Goal: Find contact information: Find contact information

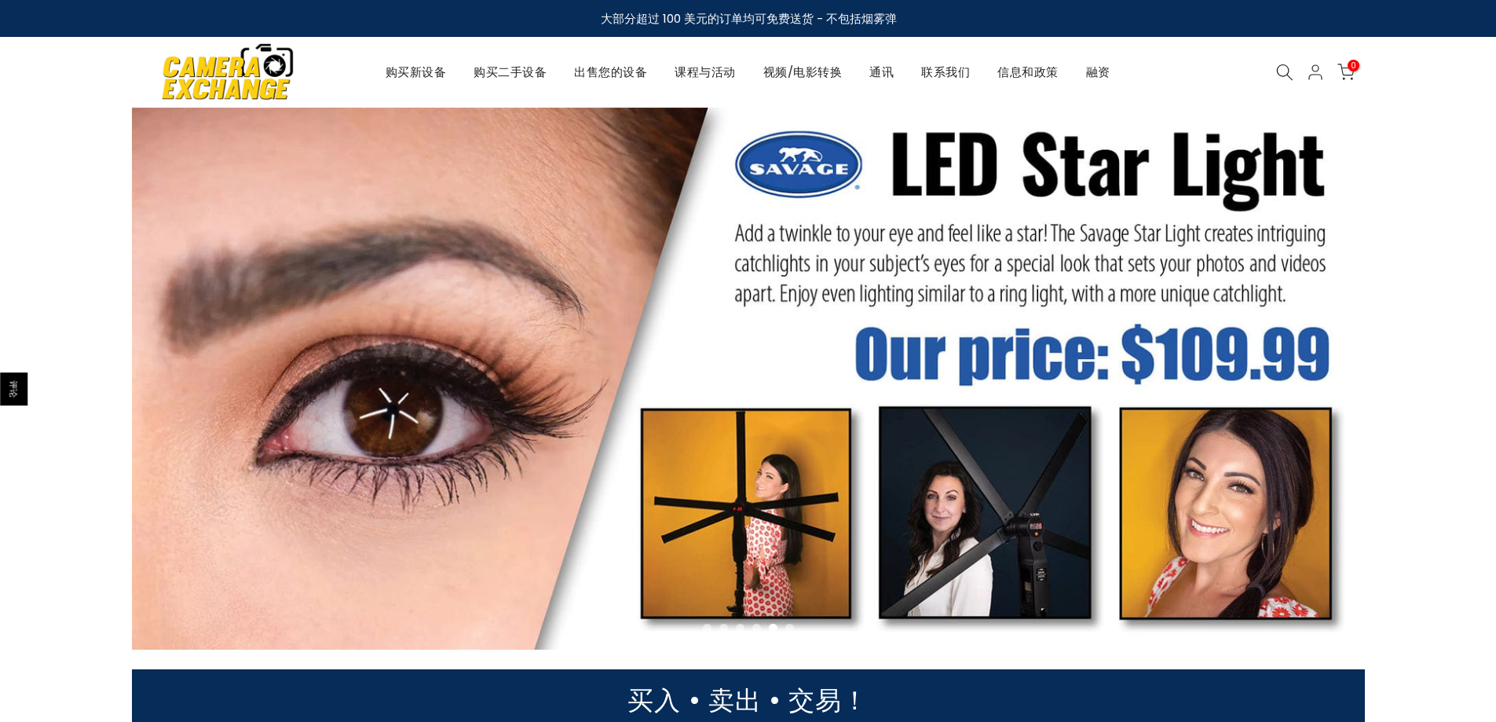
click at [1366, 205] on div at bounding box center [748, 379] width 1257 height 542
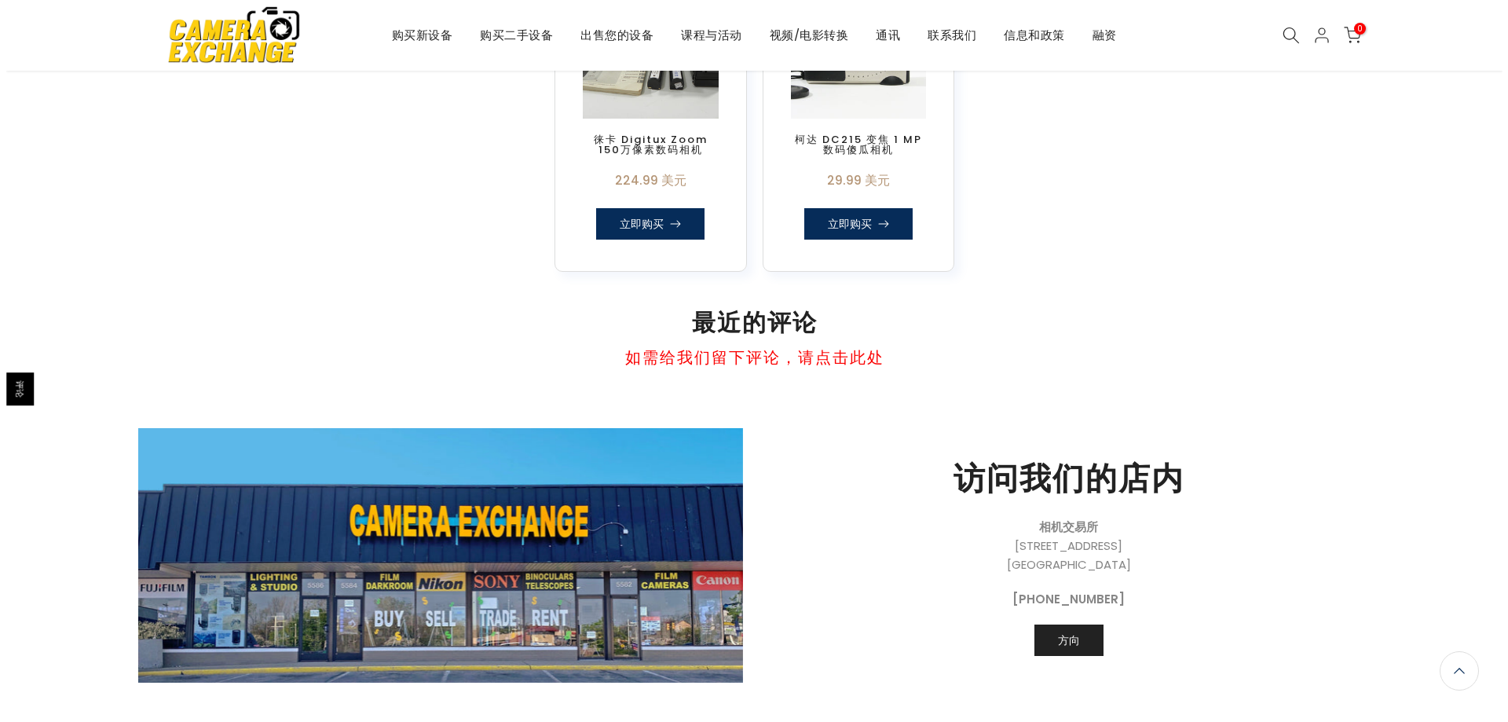
scroll to position [1391, 0]
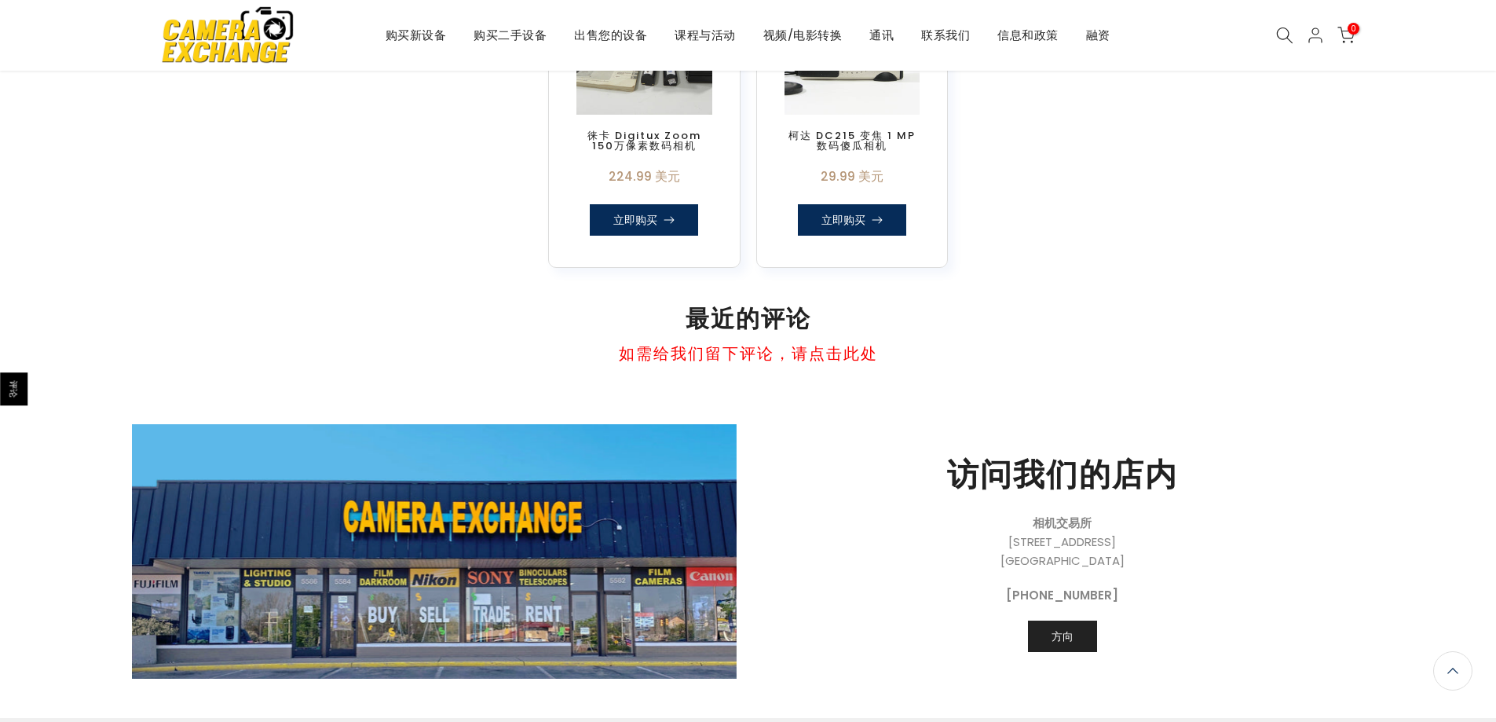
click at [1277, 38] on icon at bounding box center [1284, 35] width 17 height 17
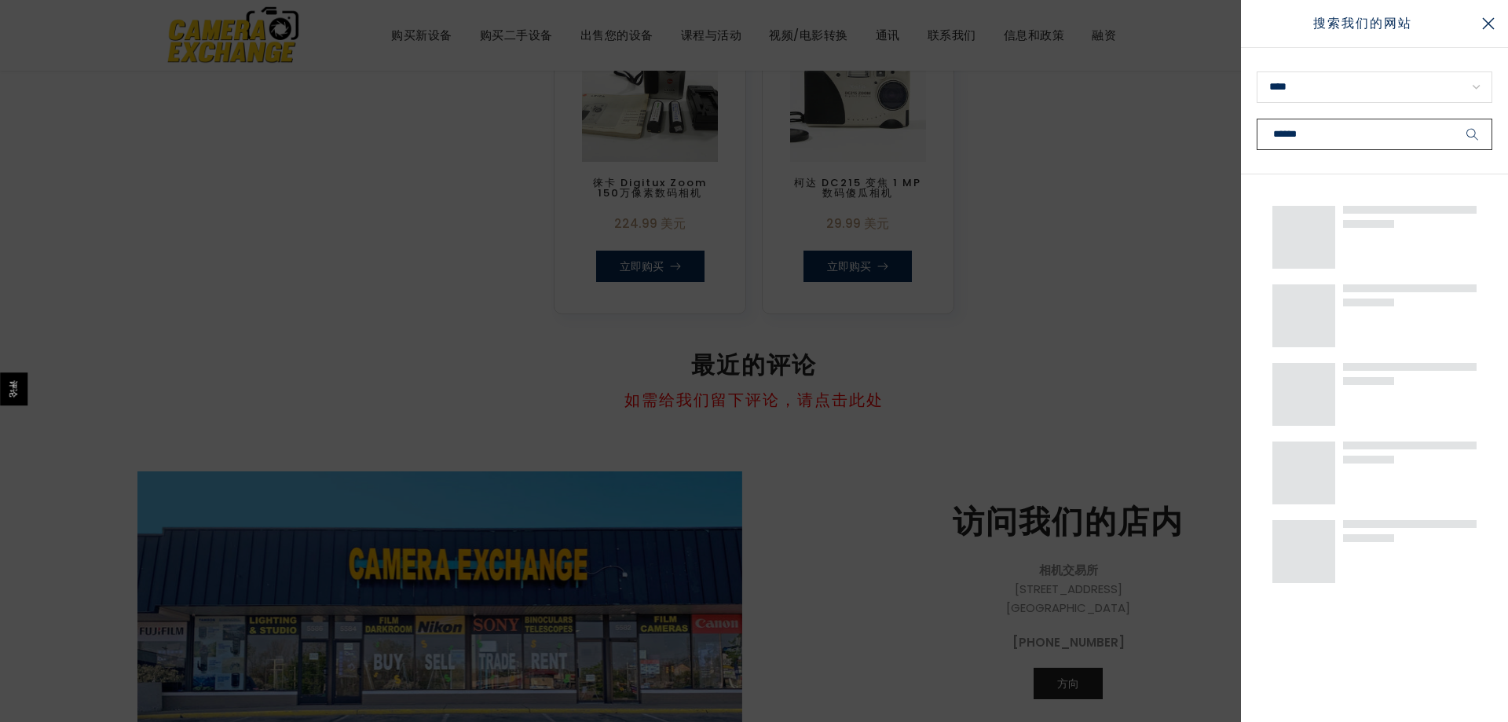
type input "******"
click at [1453, 119] on button "submit" at bounding box center [1472, 134] width 39 height 31
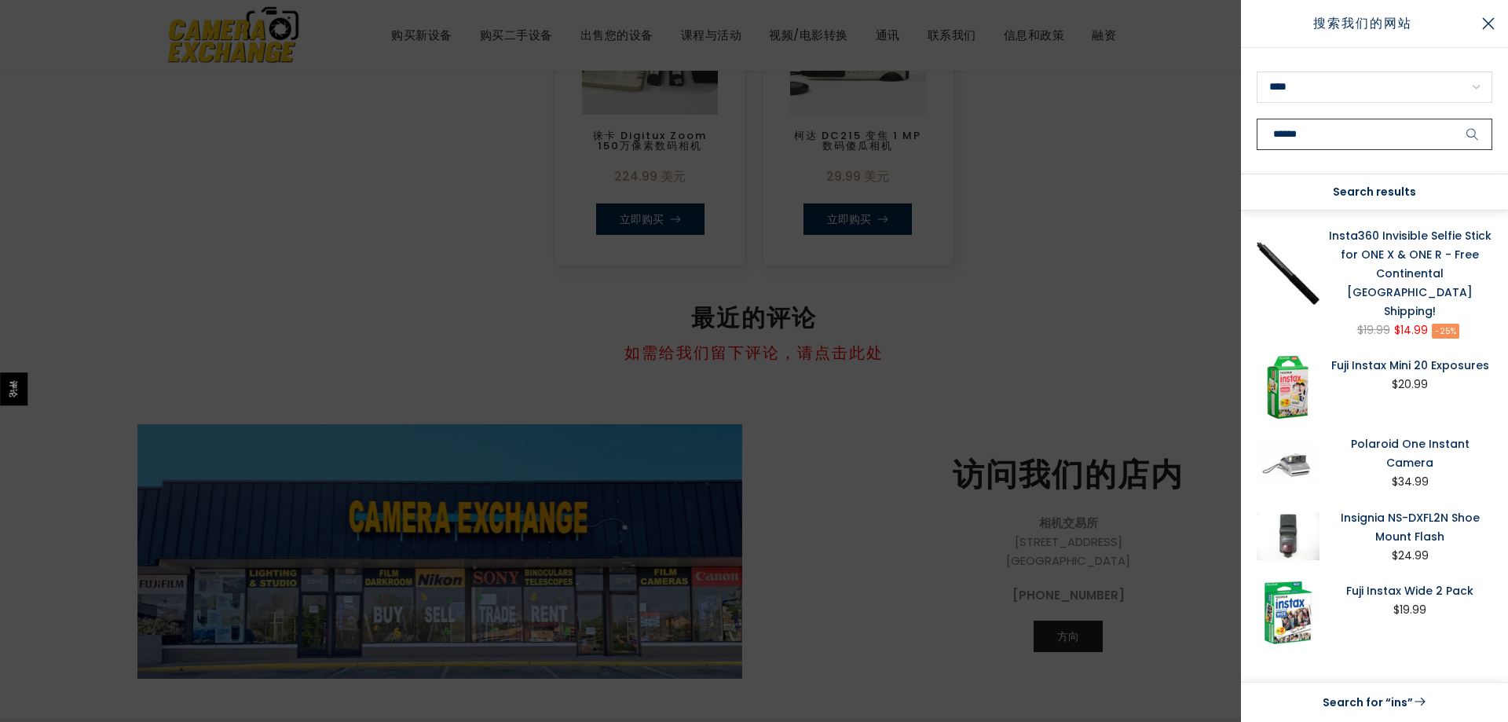
scroll to position [1509, 0]
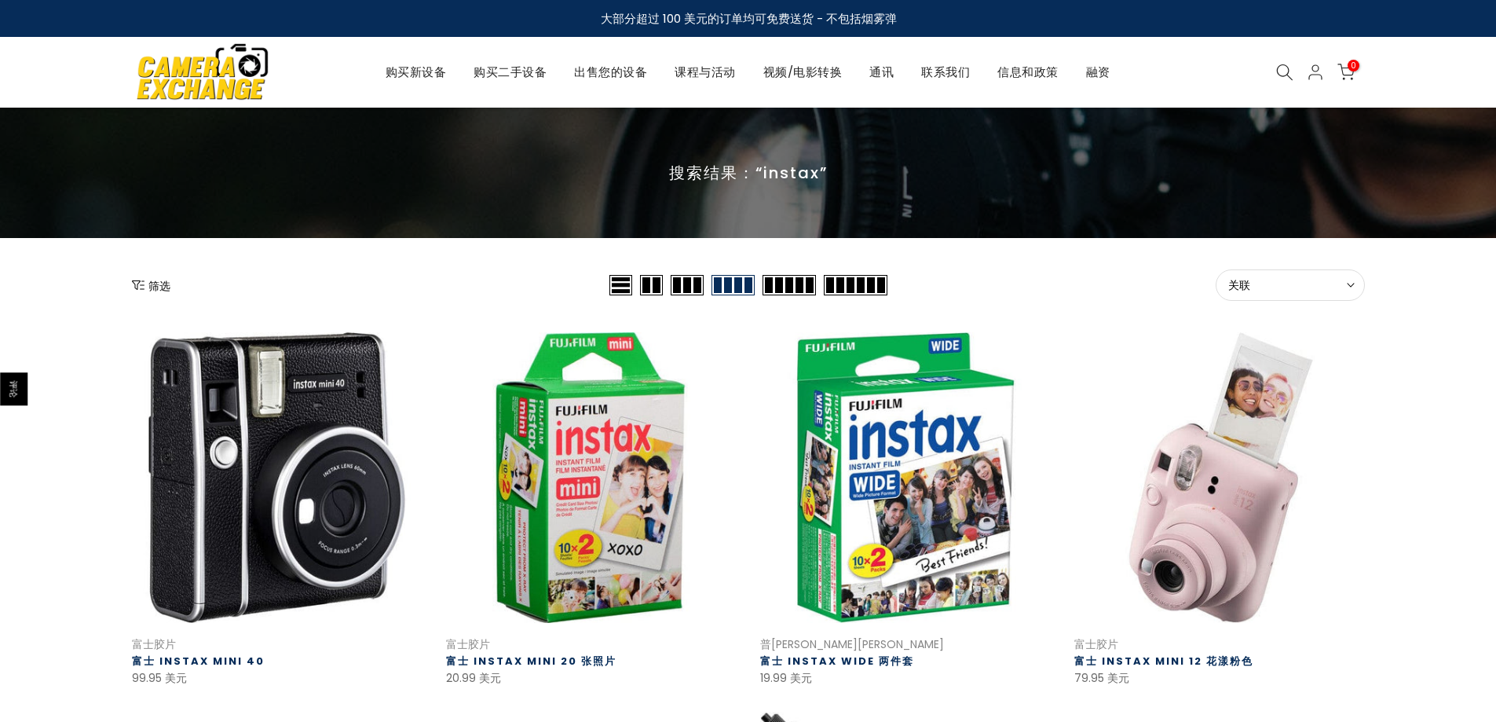
scroll to position [236, 0]
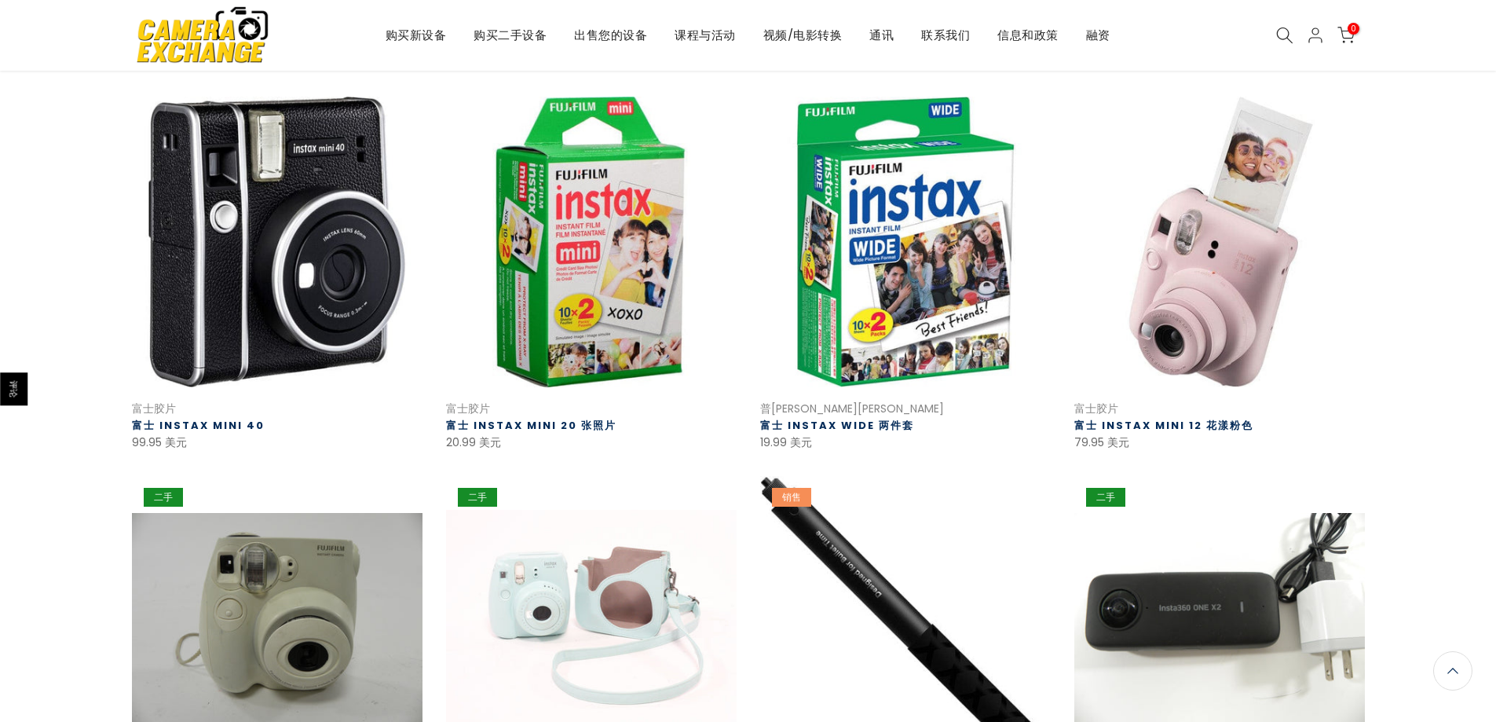
click at [1448, 175] on div "筛选 关联 种类 排序方式： 关联 价格，从低到高 价格，从高到低 快速查看 比较 * 添加到购物车 富士胶片 富士 Instax Mini 40 99.95…" at bounding box center [748, 706] width 1496 height 1345
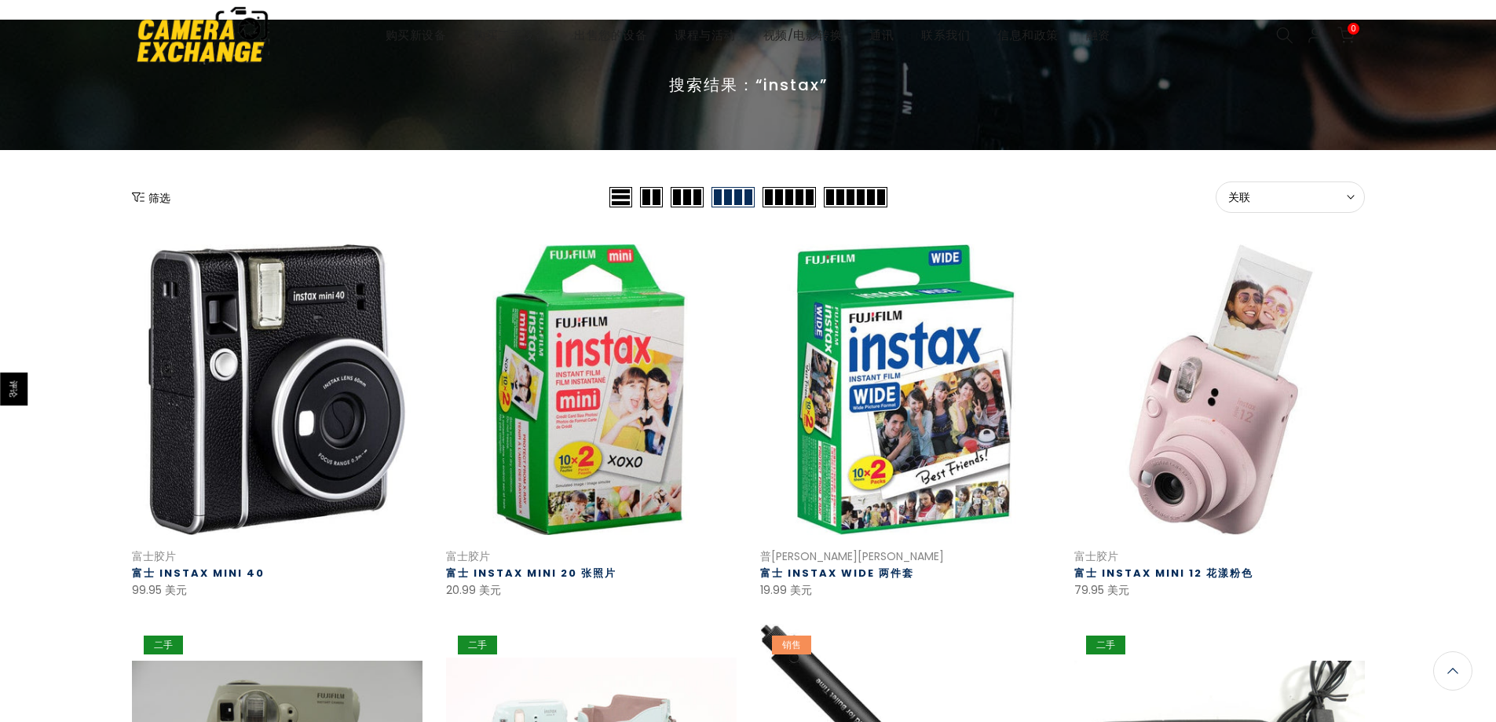
scroll to position [0, 0]
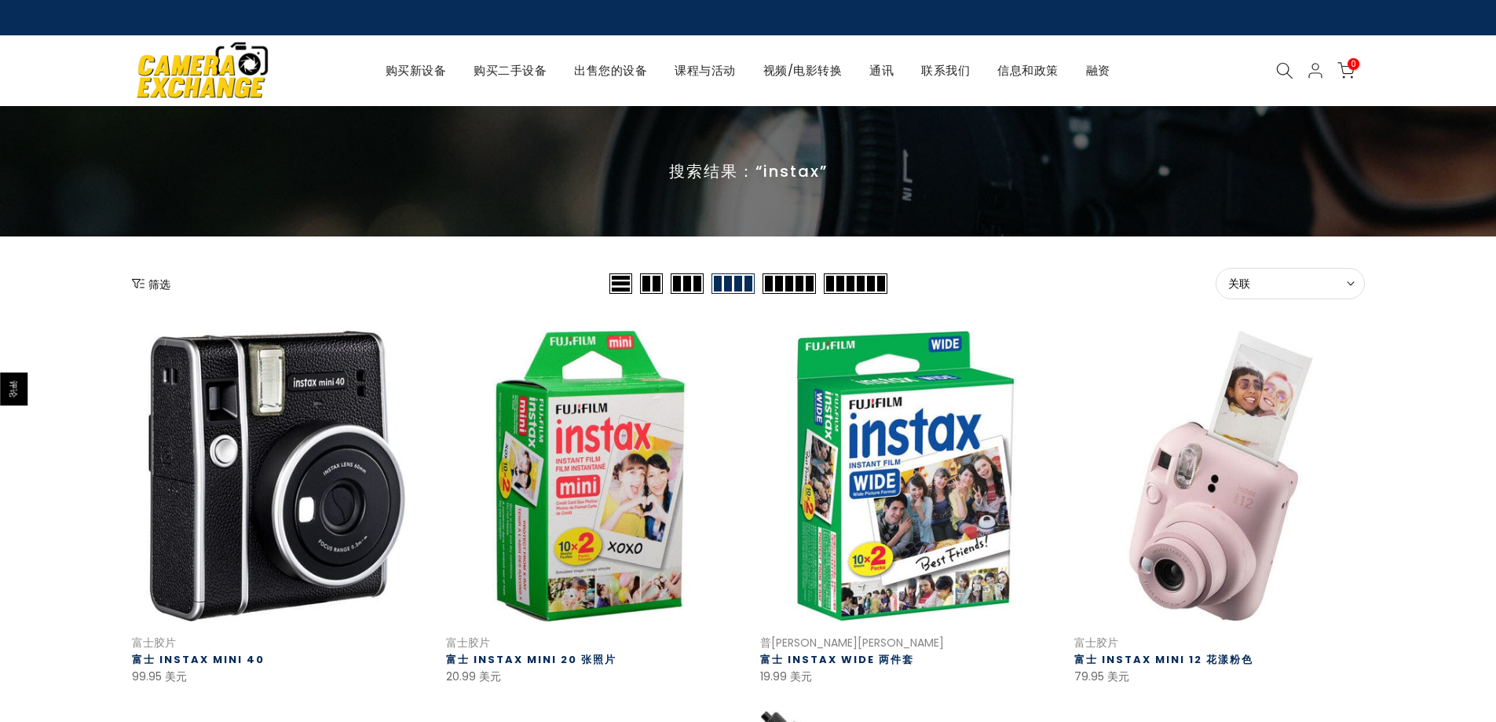
click at [954, 72] on font "联系我们" at bounding box center [945, 70] width 49 height 16
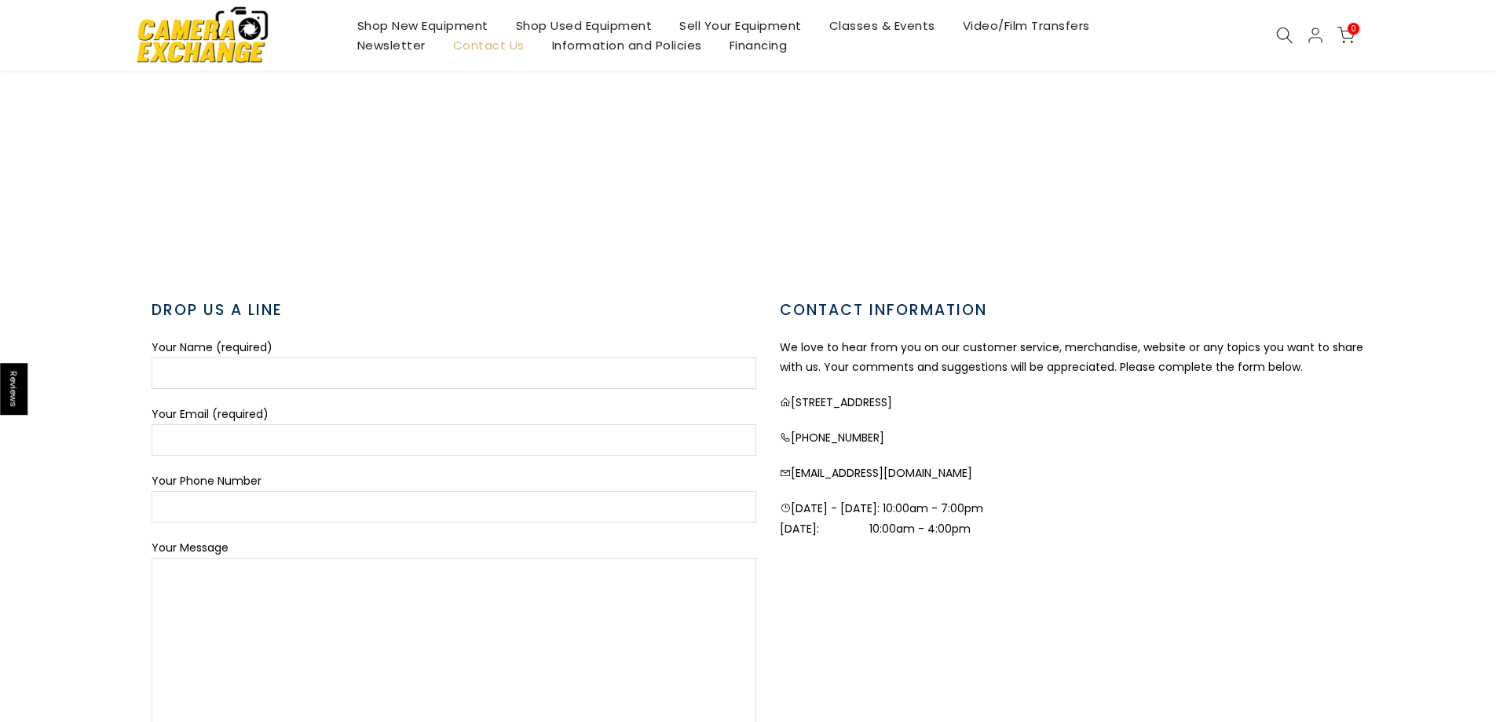
scroll to position [393, 0]
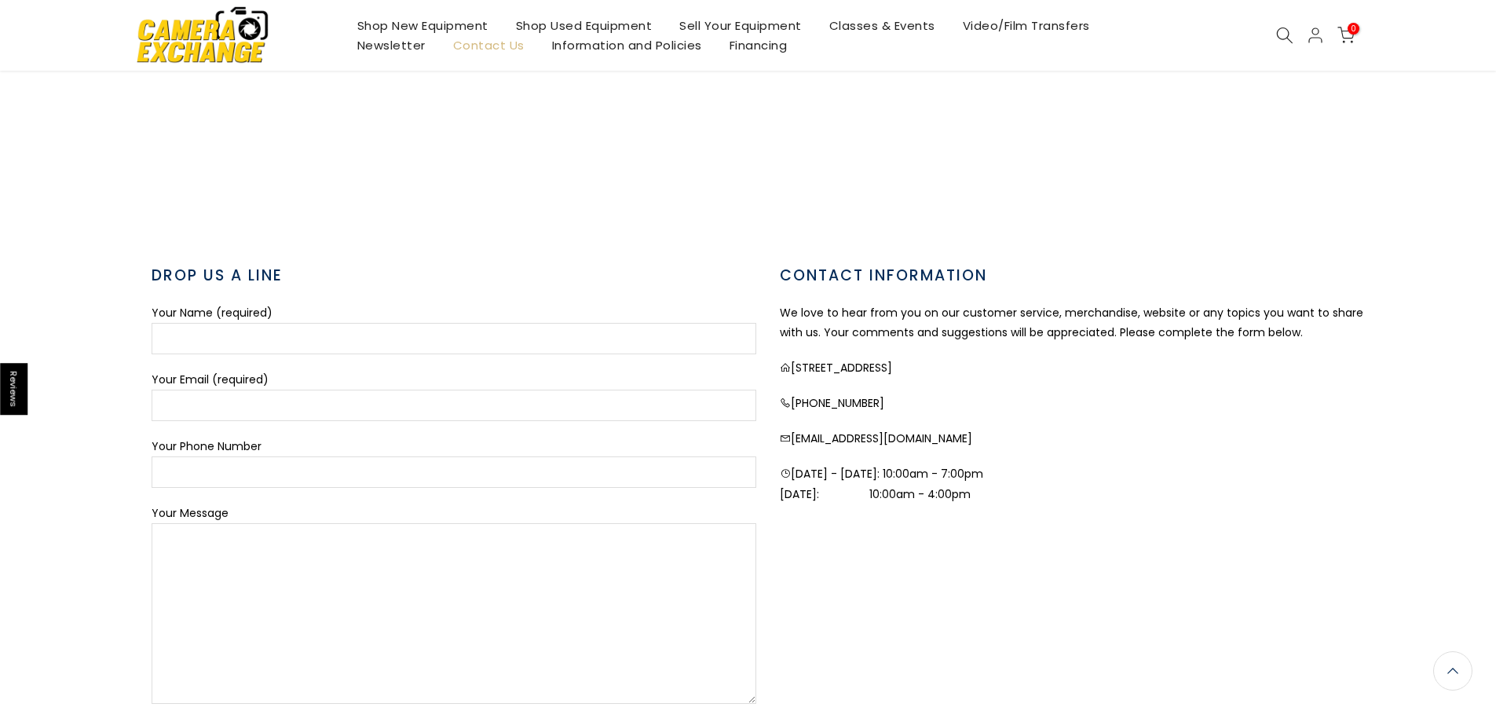
click at [859, 443] on p "contactus@cameraexc.com" at bounding box center [1082, 439] width 605 height 20
copy p "contactus@cameraexc.com"
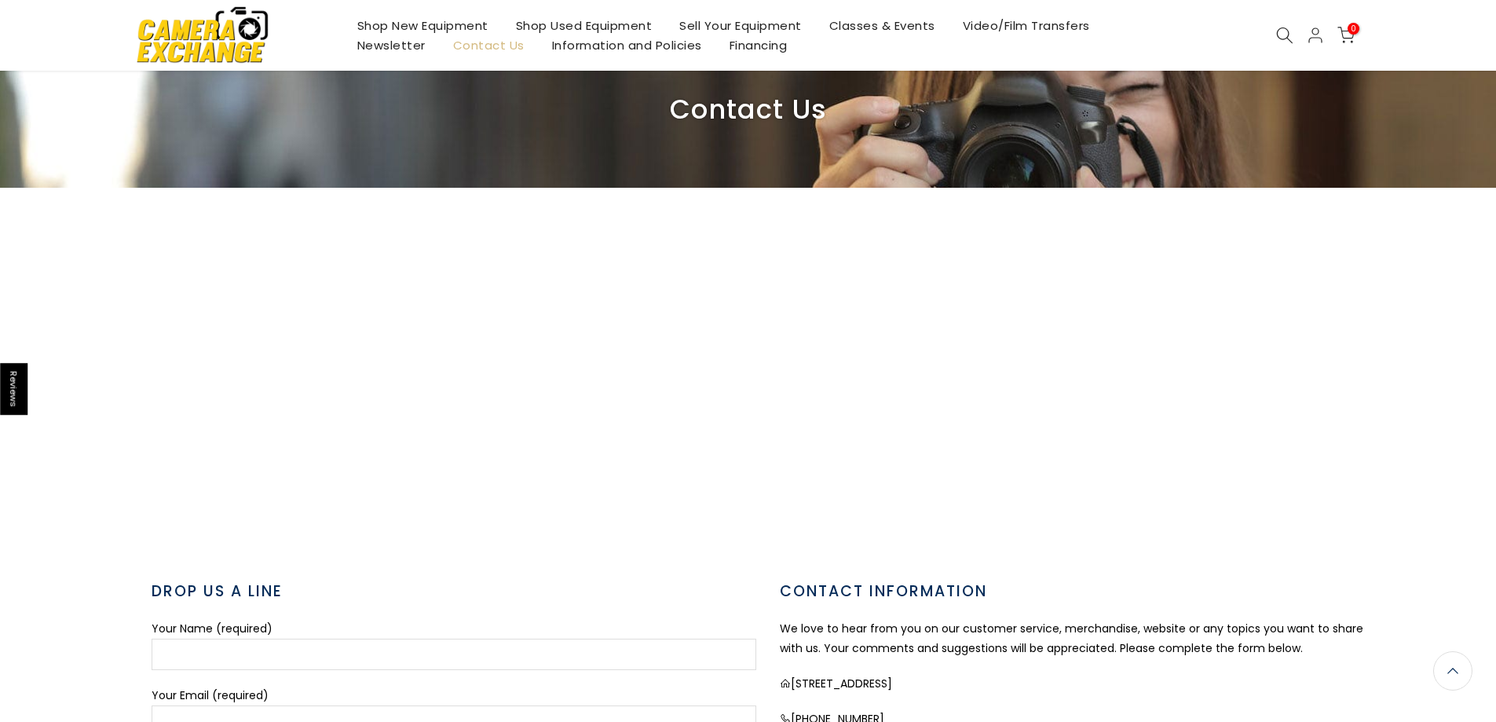
scroll to position [0, 0]
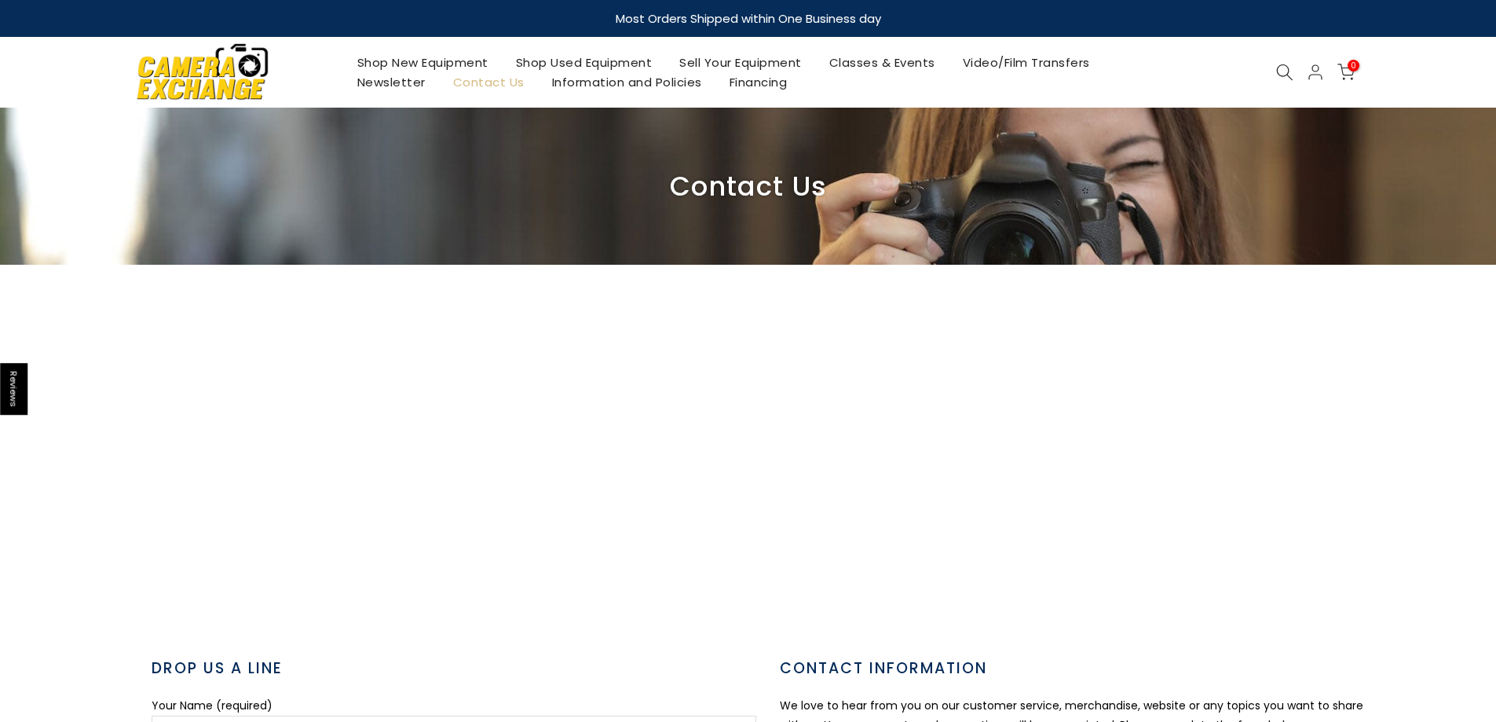
click at [211, 75] on img at bounding box center [203, 72] width 134 height 68
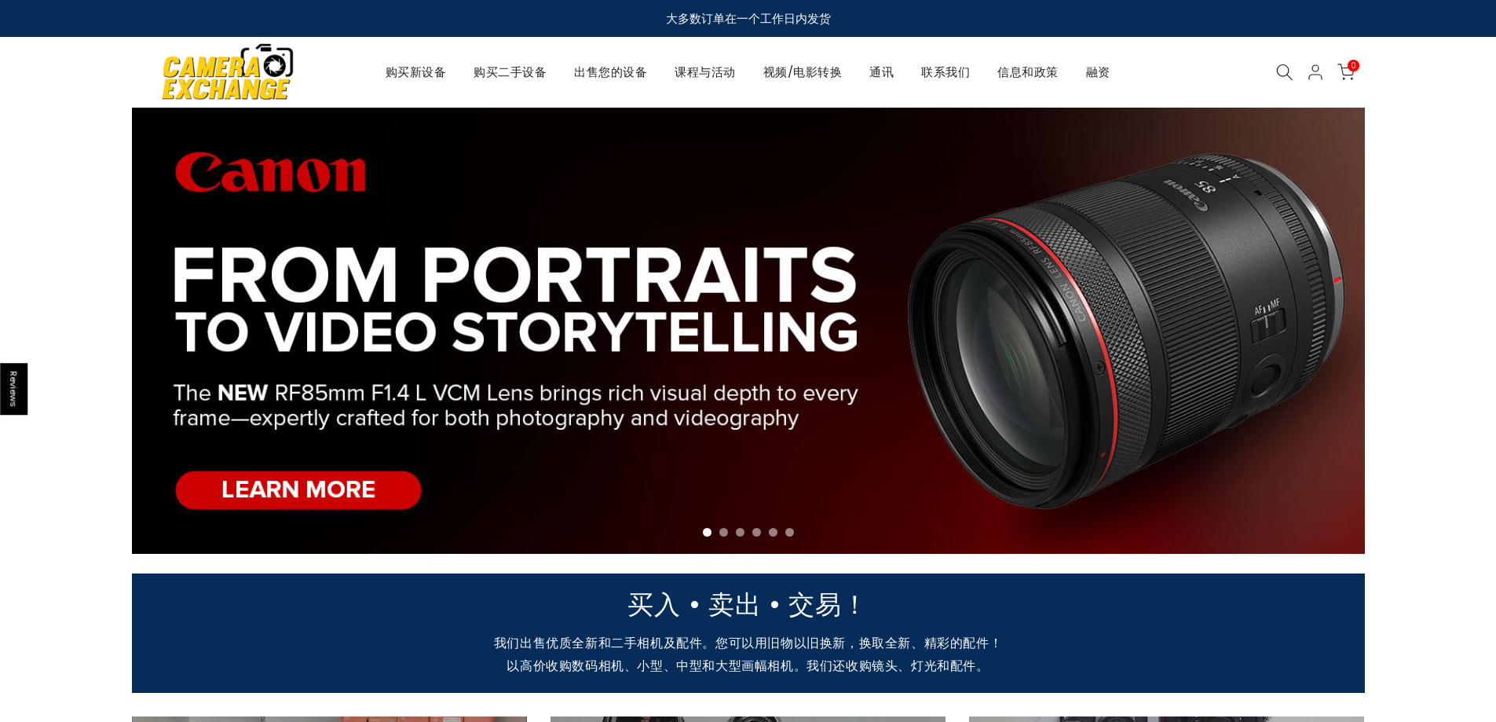
click at [1404, 153] on div at bounding box center [748, 331] width 1496 height 446
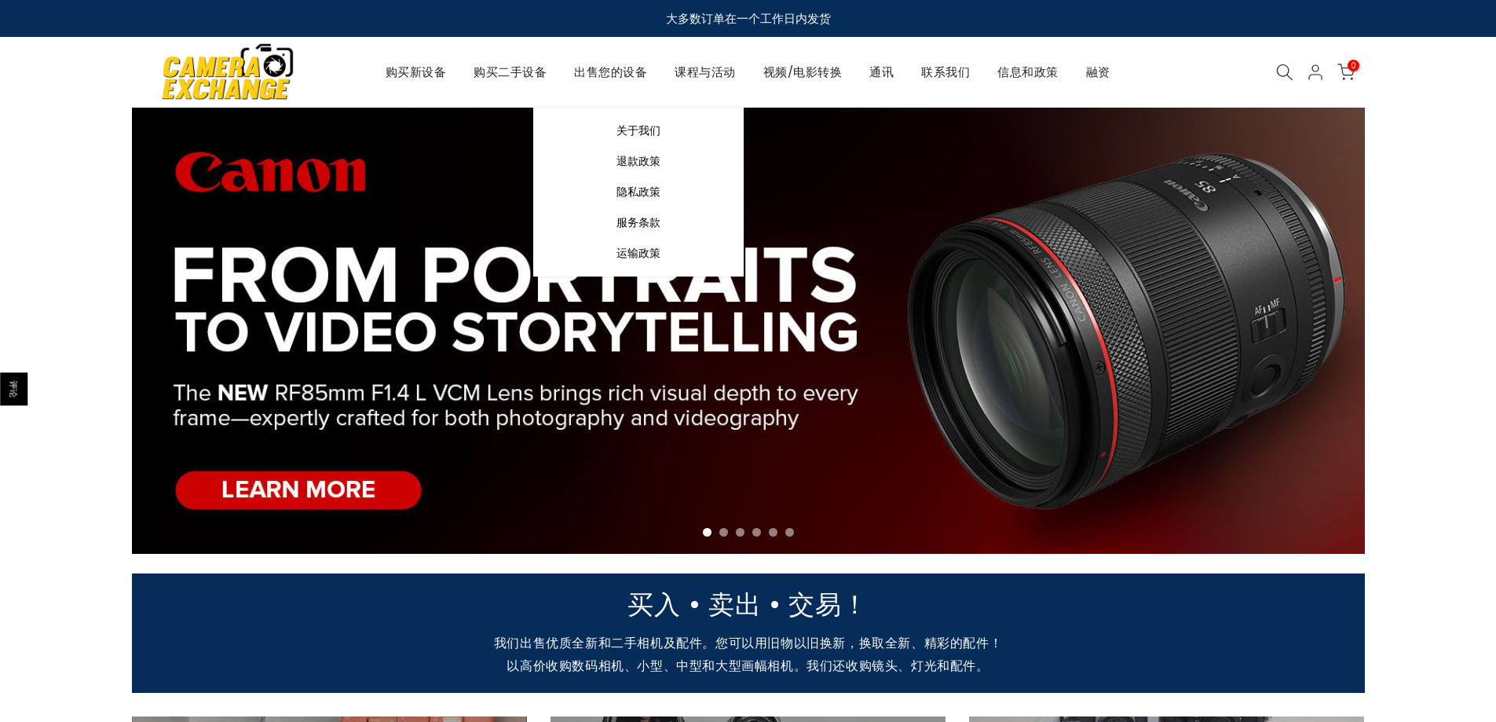
click at [918, 81] on link "联系我们" at bounding box center [946, 72] width 76 height 20
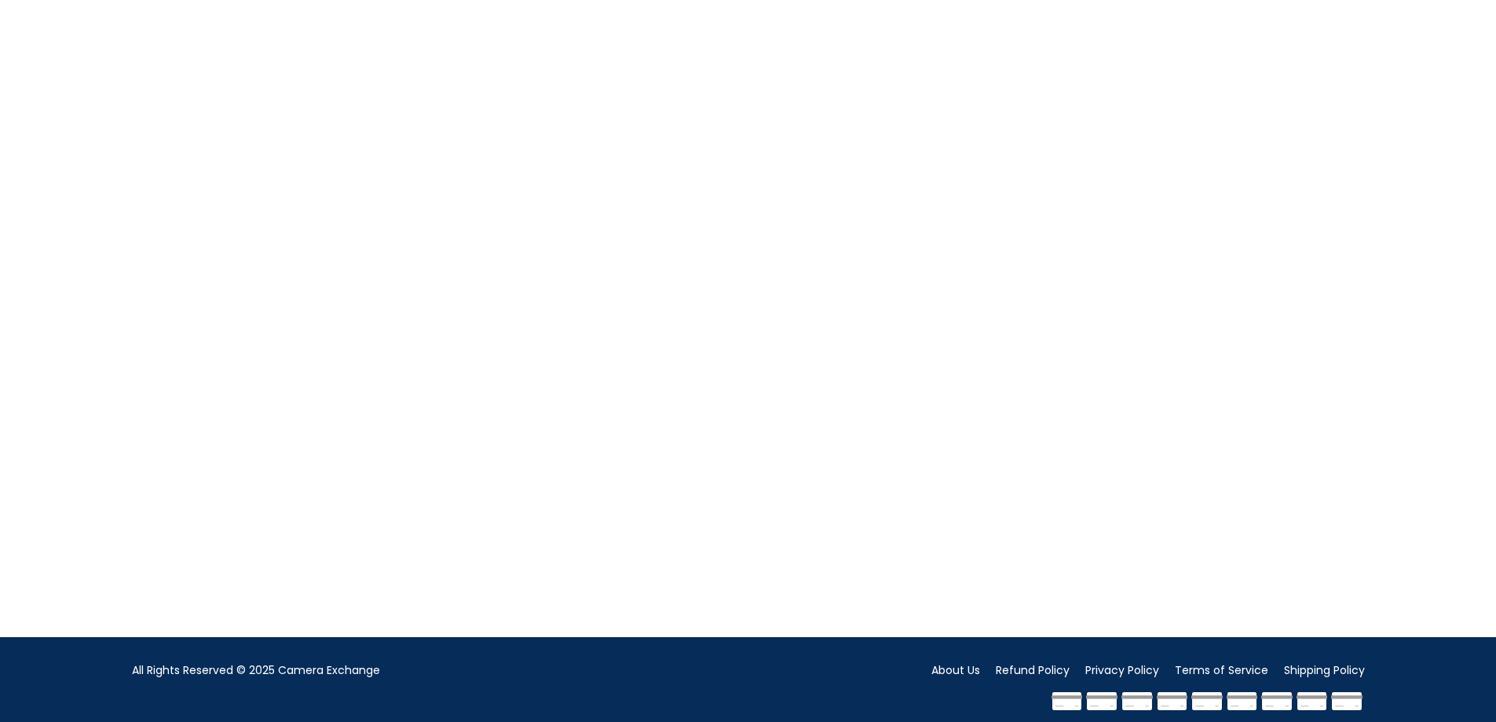
scroll to position [1218, 0]
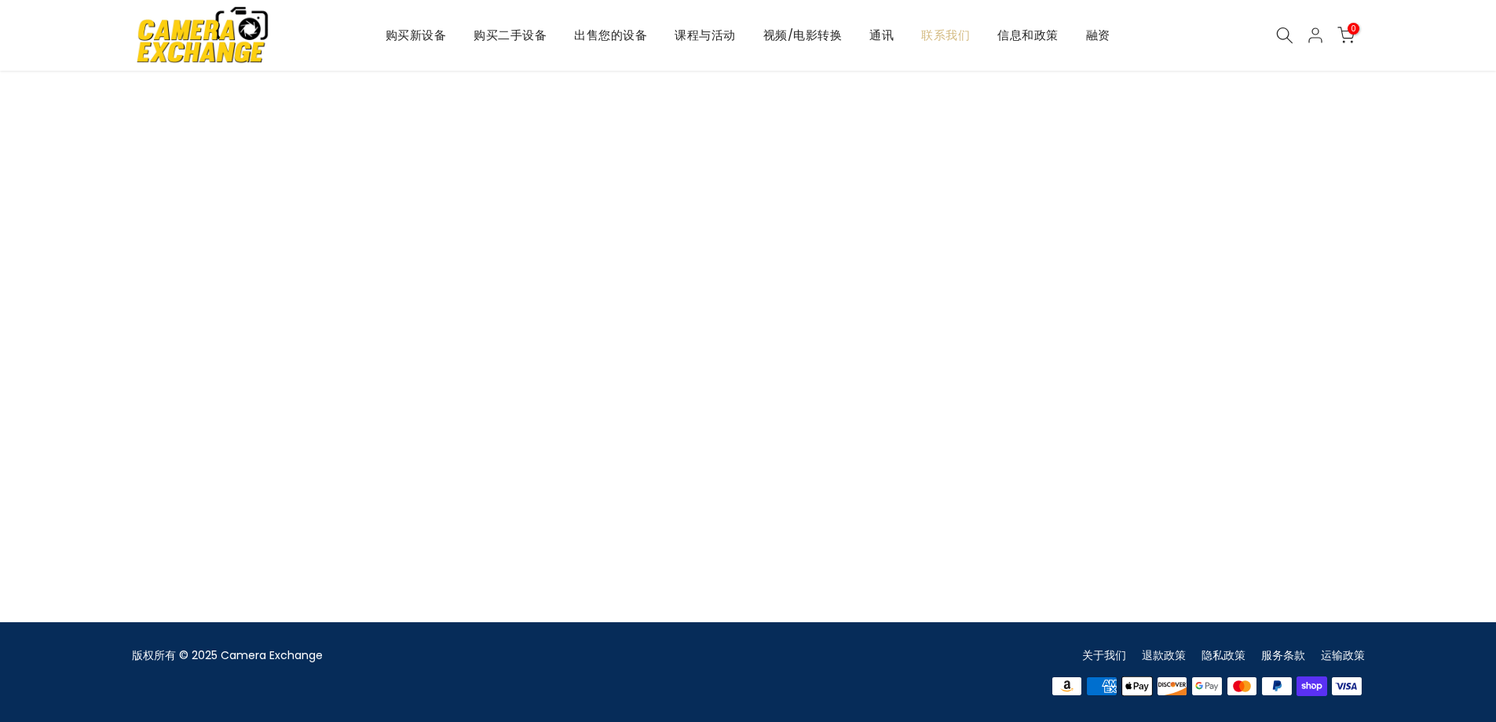
click at [1104, 653] on font "关于我们" at bounding box center [1104, 655] width 44 height 16
